Goal: Transaction & Acquisition: Purchase product/service

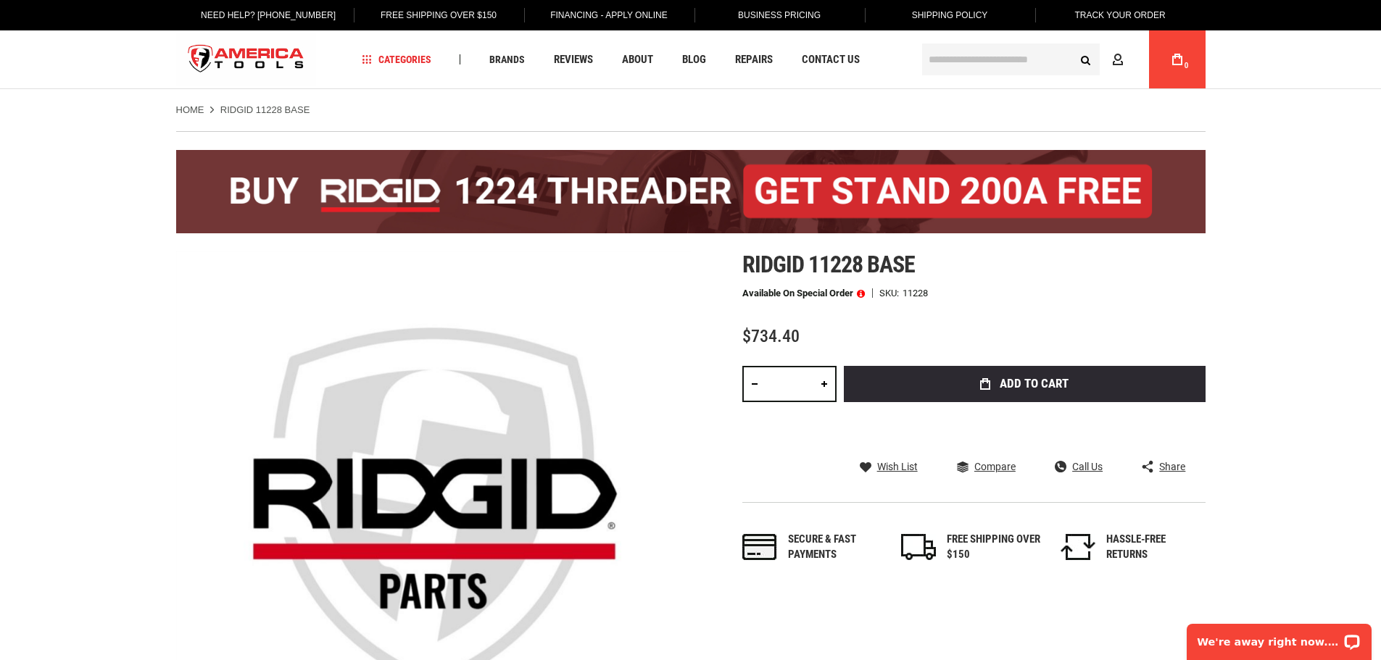
click at [605, 191] on img at bounding box center [690, 191] width 1029 height 83
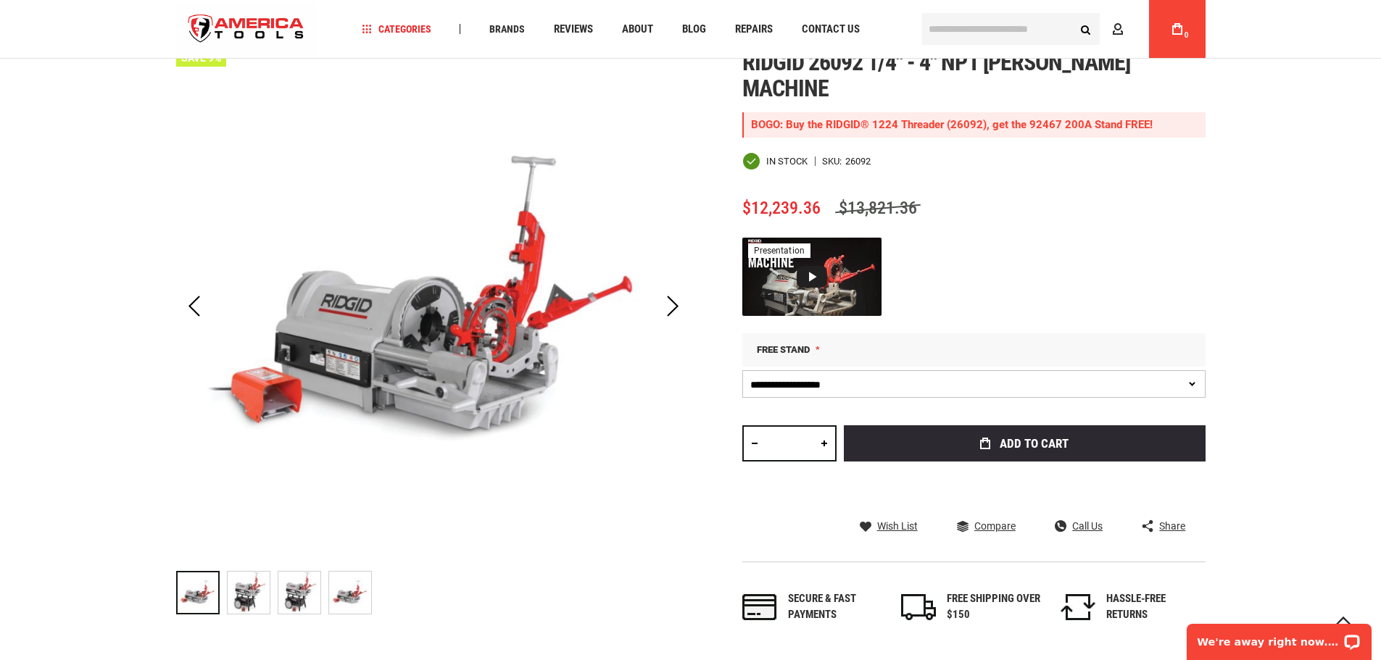
scroll to position [290, 0]
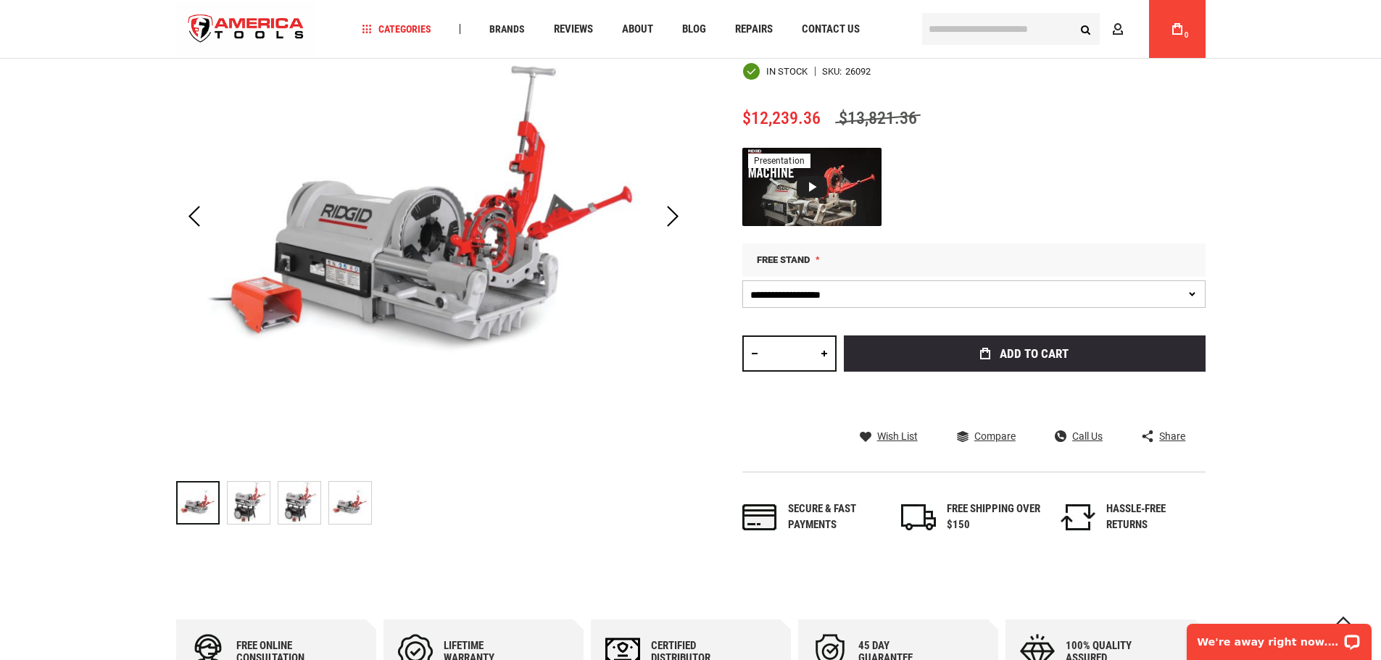
click at [349, 516] on img at bounding box center [350, 503] width 42 height 42
click at [301, 501] on img at bounding box center [299, 503] width 42 height 42
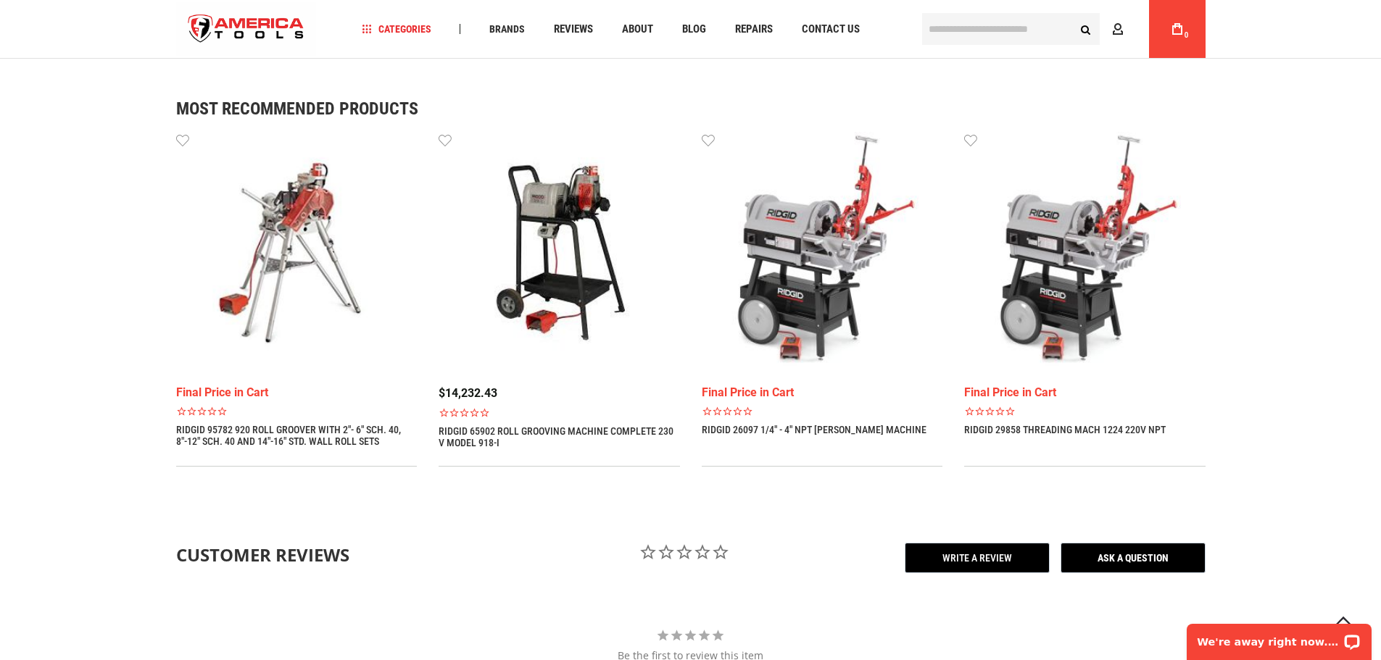
scroll to position [1232, 0]
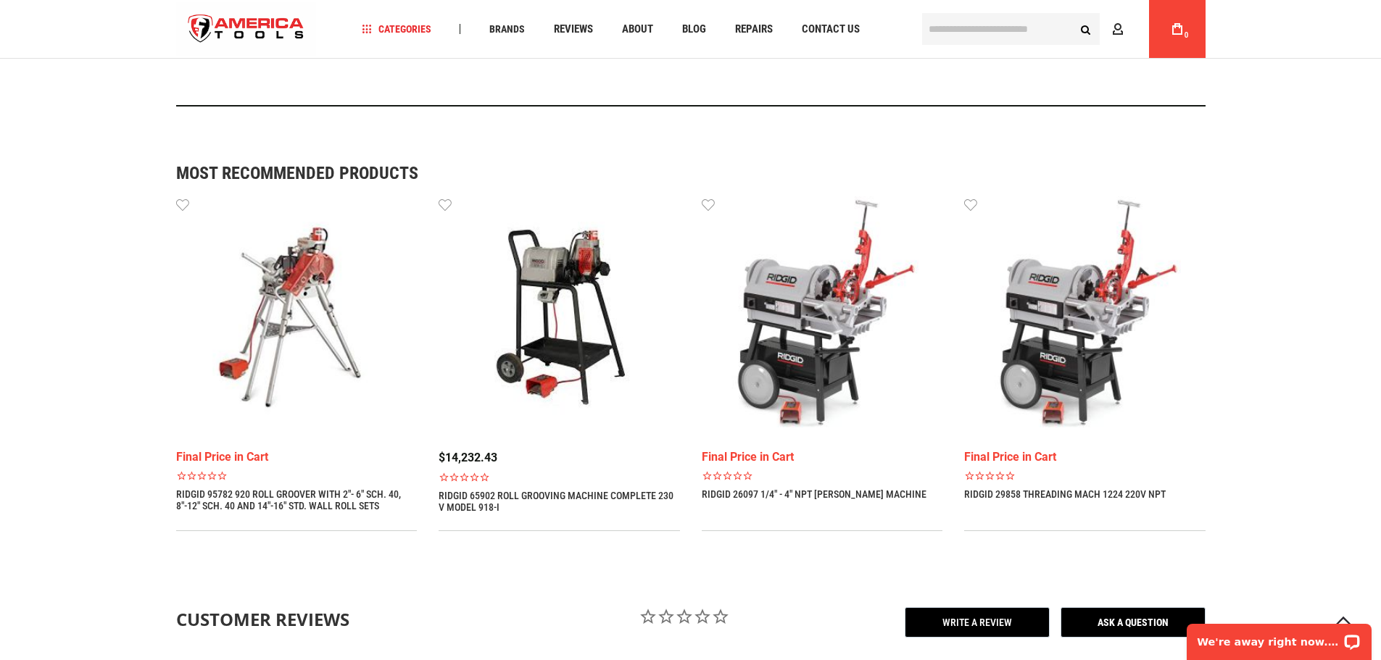
click at [296, 258] on img at bounding box center [296, 316] width 241 height 241
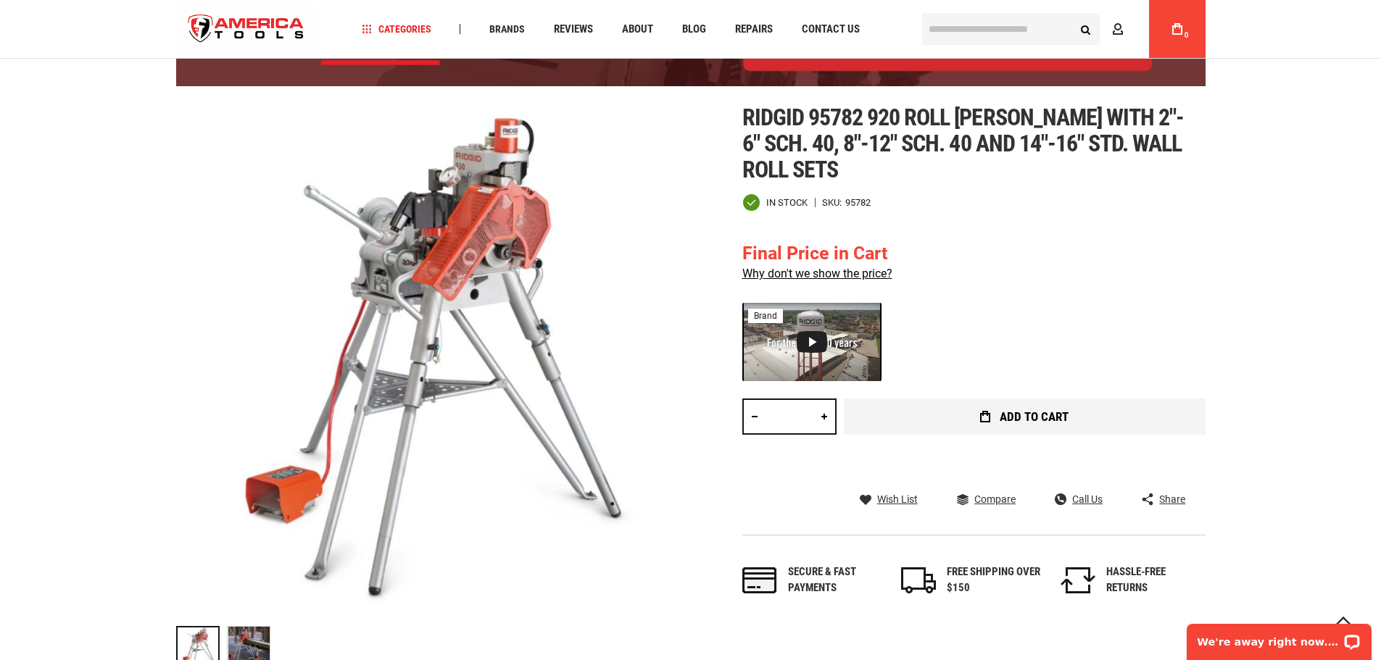
click at [1007, 411] on span "Add to Cart" at bounding box center [1033, 417] width 69 height 12
